Goal: Find specific page/section

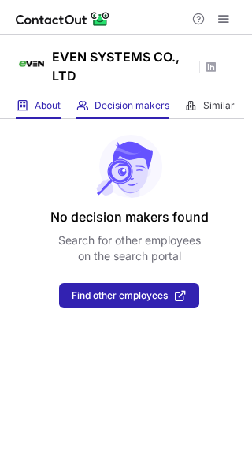
click at [42, 99] on span "About" at bounding box center [48, 105] width 26 height 13
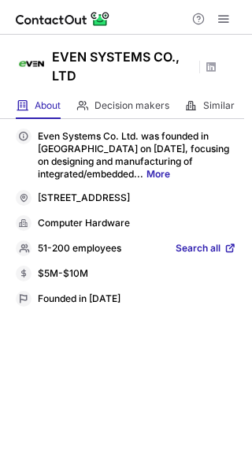
click at [192, 256] on span "Search all" at bounding box center [198, 249] width 45 height 14
